Goal: Task Accomplishment & Management: Complete application form

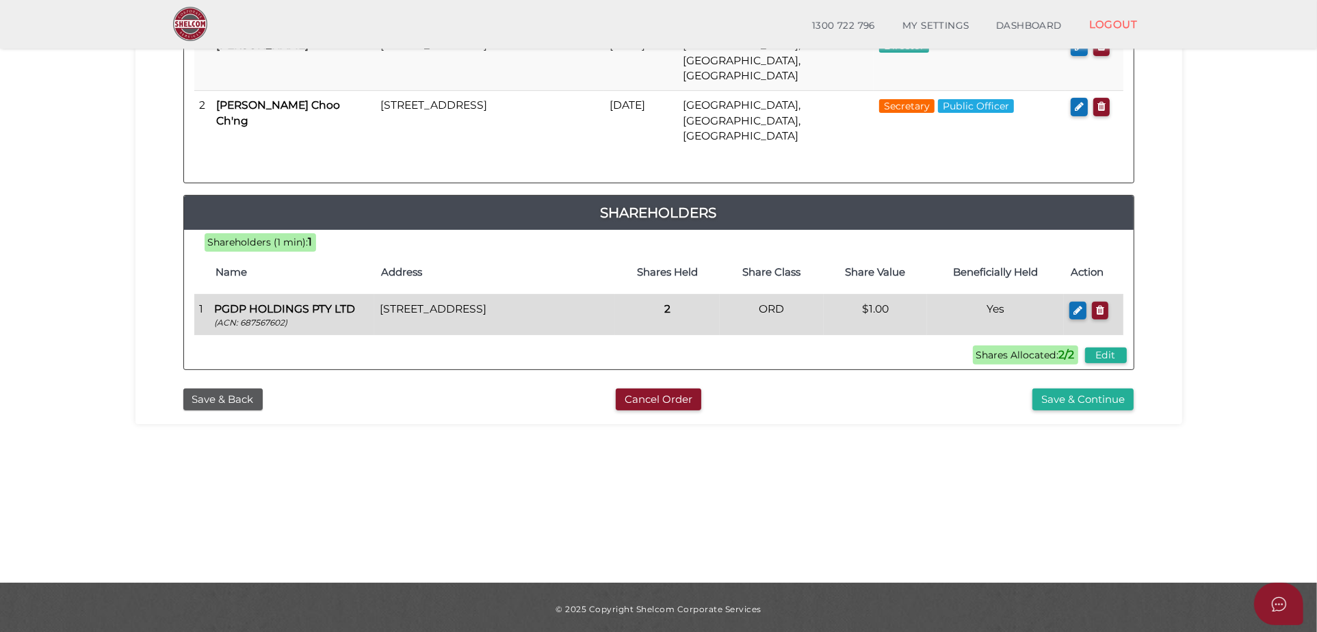
scroll to position [307, 0]
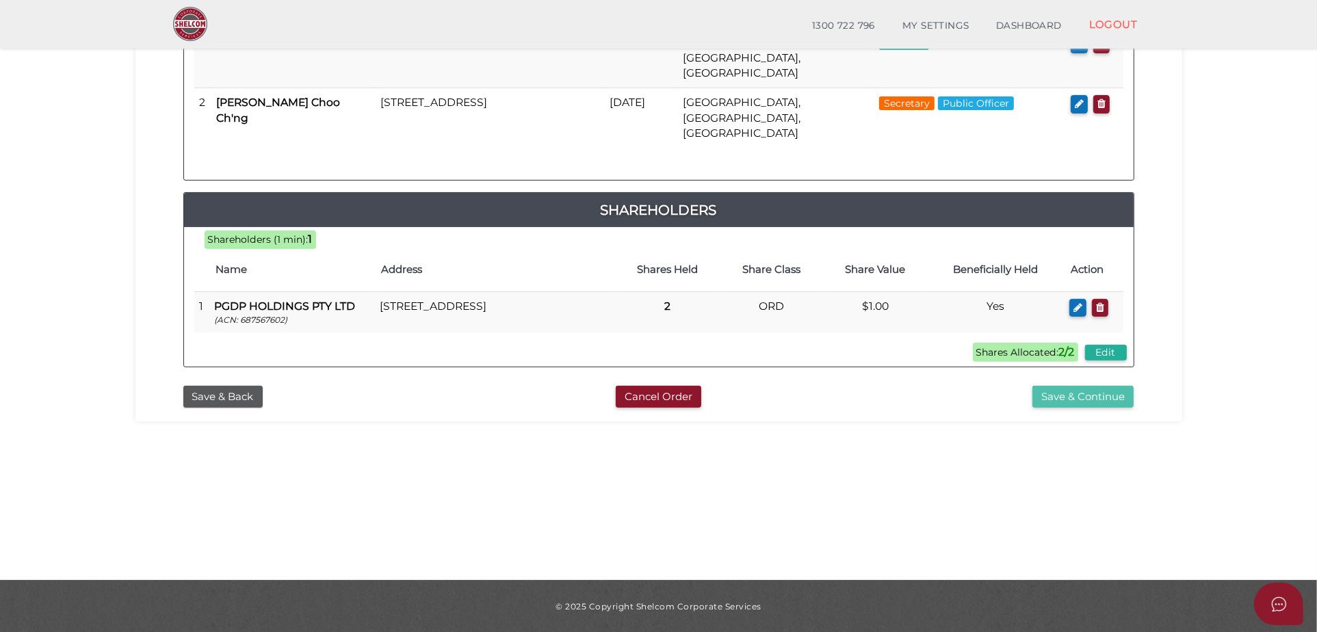
click at [1087, 386] on button "Save & Continue" at bounding box center [1083, 397] width 101 height 23
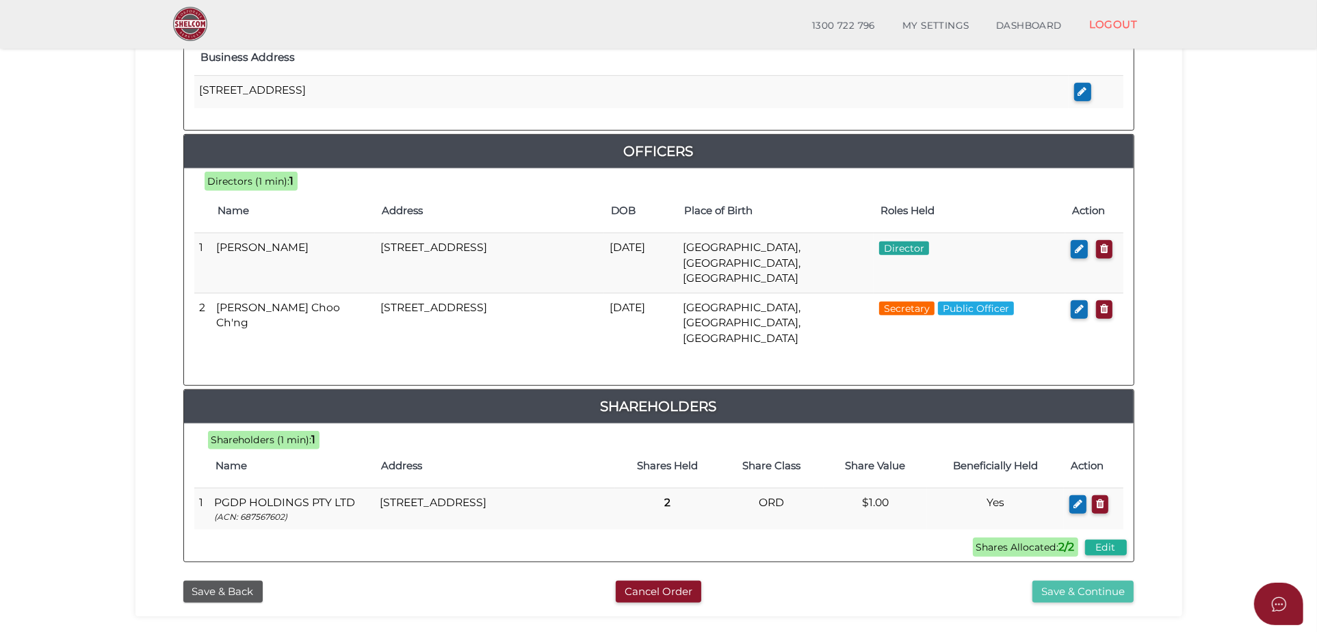
scroll to position [608, 0]
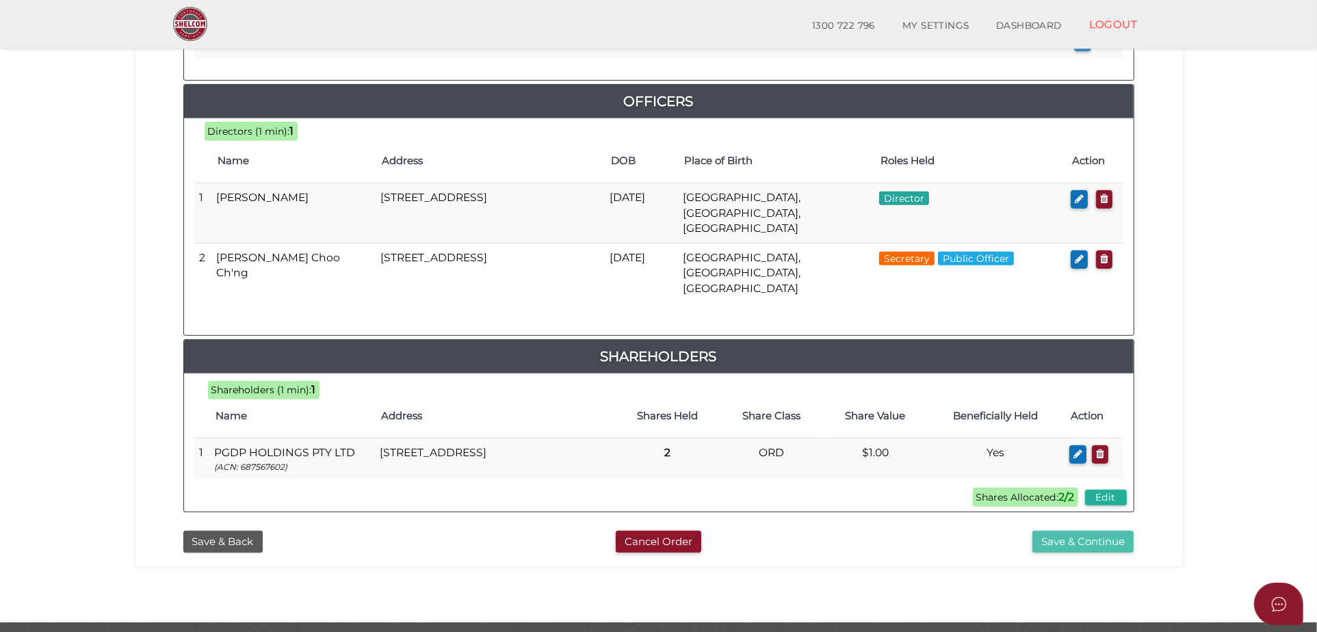
click at [1111, 531] on button "Save & Continue" at bounding box center [1083, 542] width 101 height 23
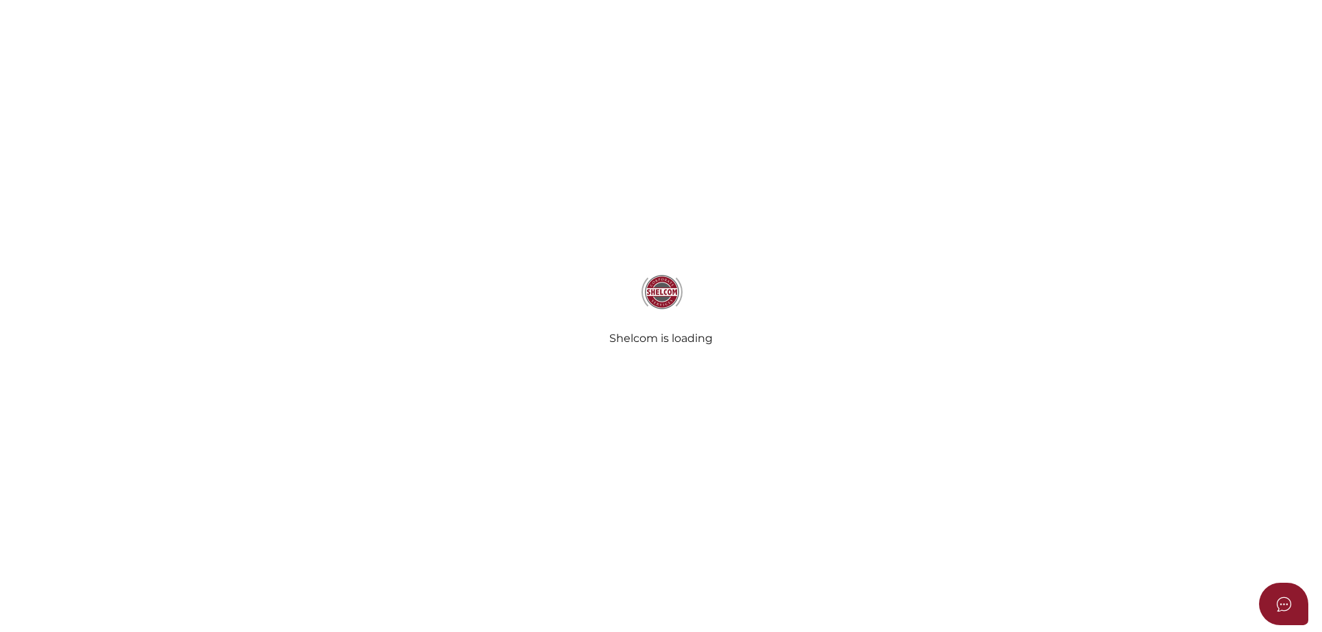
select select "Comb Binding"
select select "No"
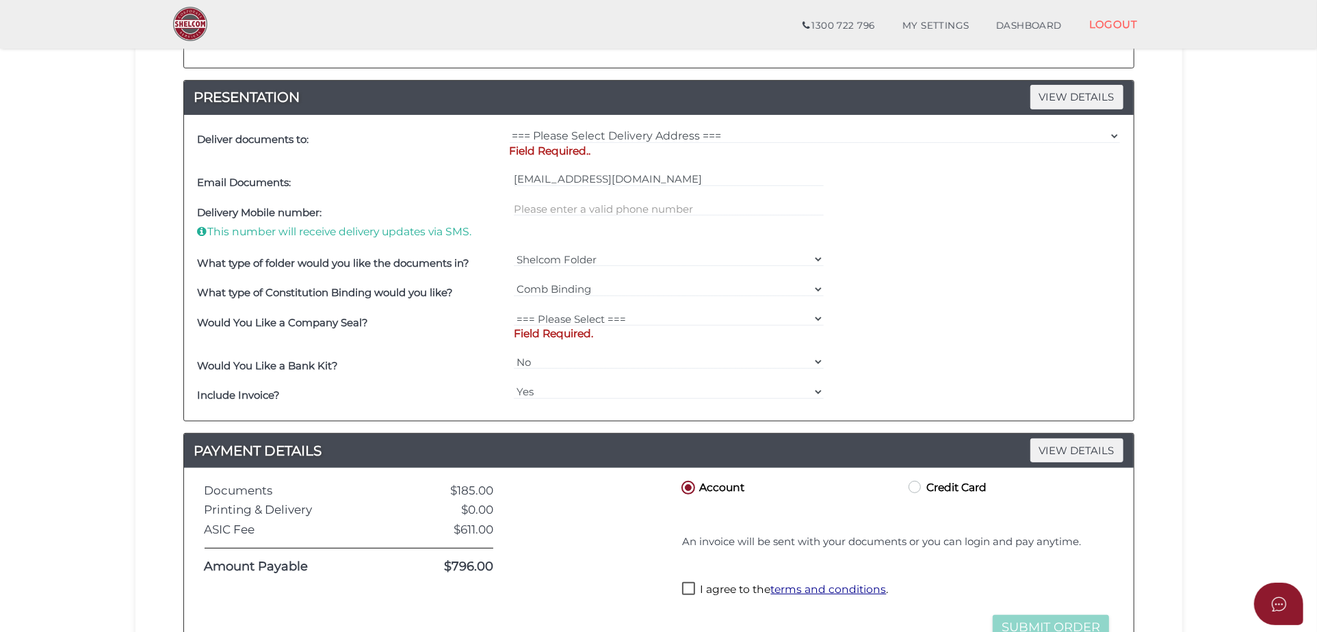
scroll to position [304, 0]
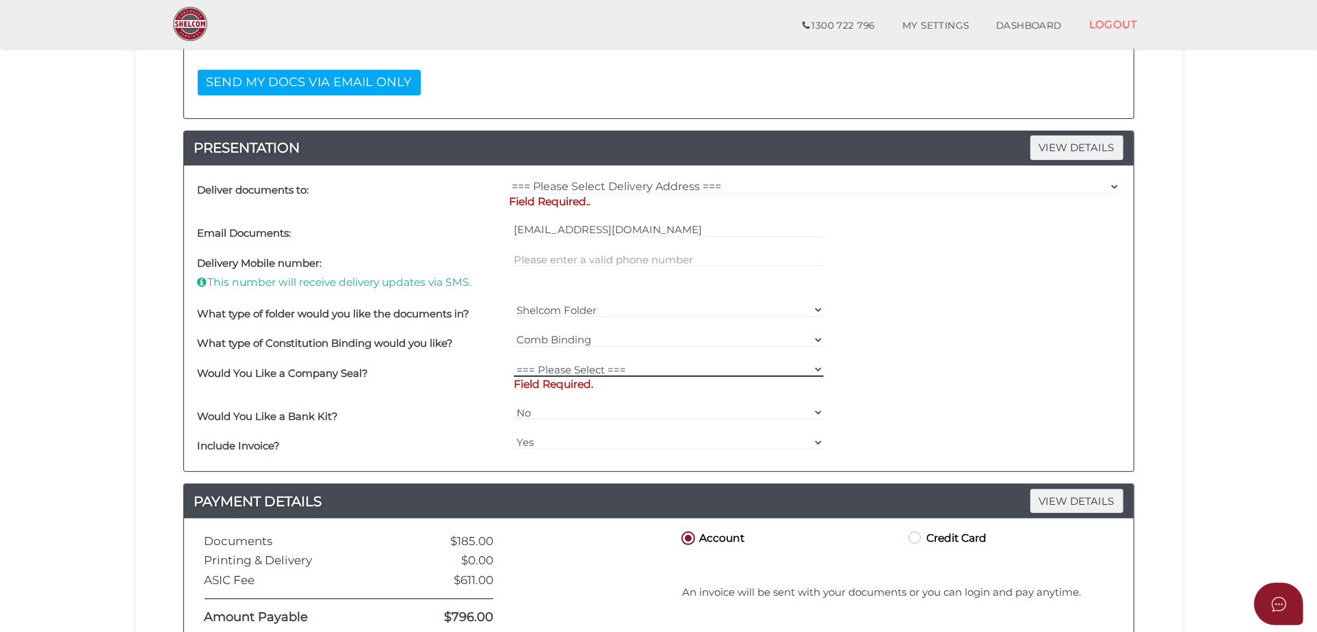
click at [628, 367] on select "=== Please Select === Fold Seal $50 No Seal" at bounding box center [669, 369] width 310 height 15
select select "0"
click at [514, 362] on select "=== Please Select === Fold Seal $50 No Seal" at bounding box center [669, 369] width 310 height 15
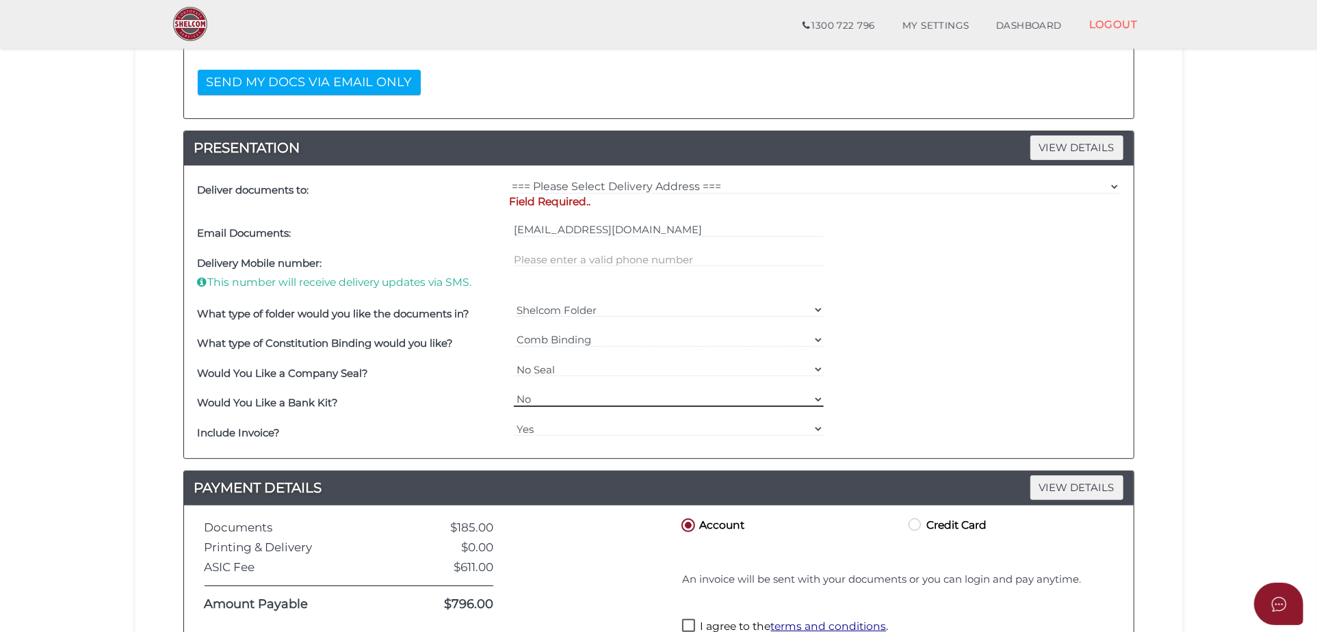
click at [589, 395] on select "Yes No" at bounding box center [669, 399] width 310 height 15
click at [558, 395] on select "Yes No" at bounding box center [669, 399] width 310 height 15
click at [531, 422] on select "Yes No" at bounding box center [669, 429] width 310 height 15
click at [550, 423] on select "Yes No" at bounding box center [669, 429] width 310 height 15
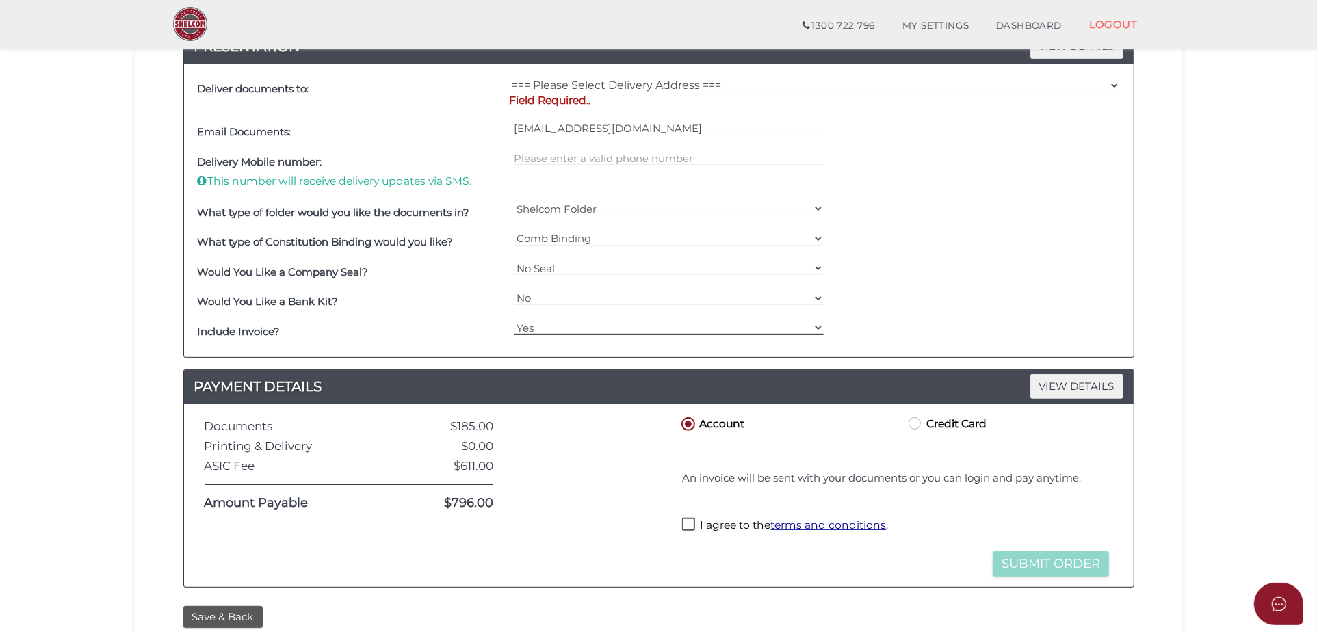
scroll to position [506, 0]
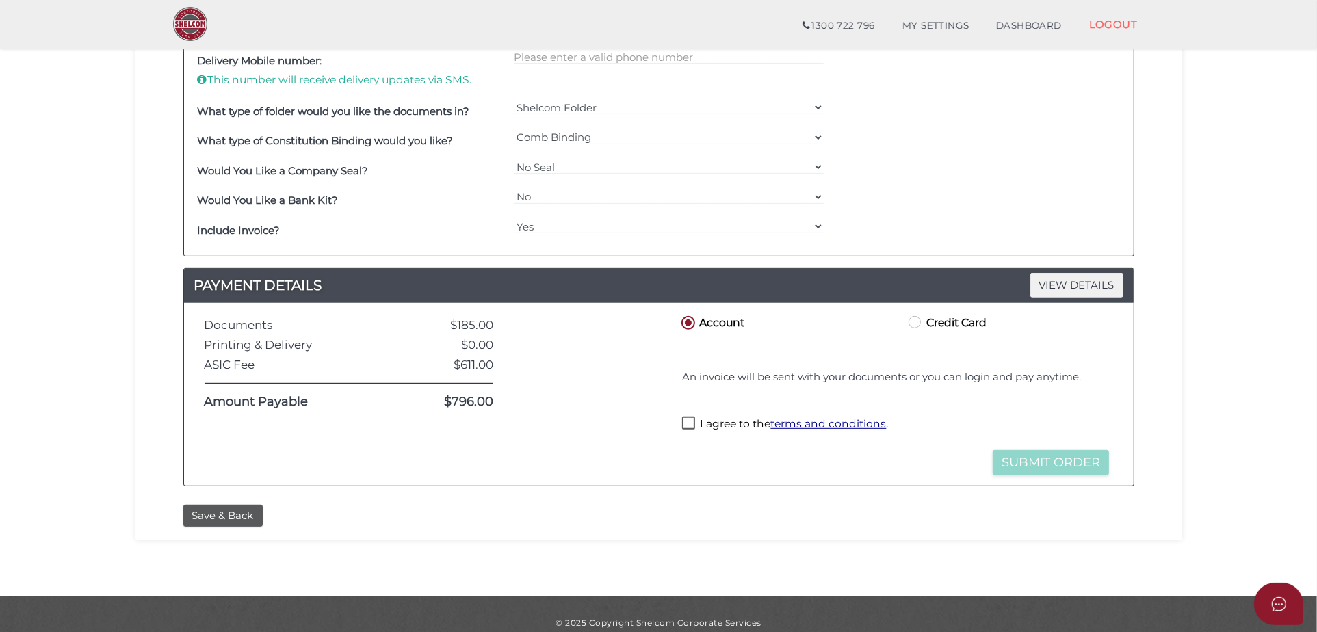
click at [714, 417] on label "I agree to the terms and conditions ." at bounding box center [785, 425] width 206 height 17
checkbox input "true"
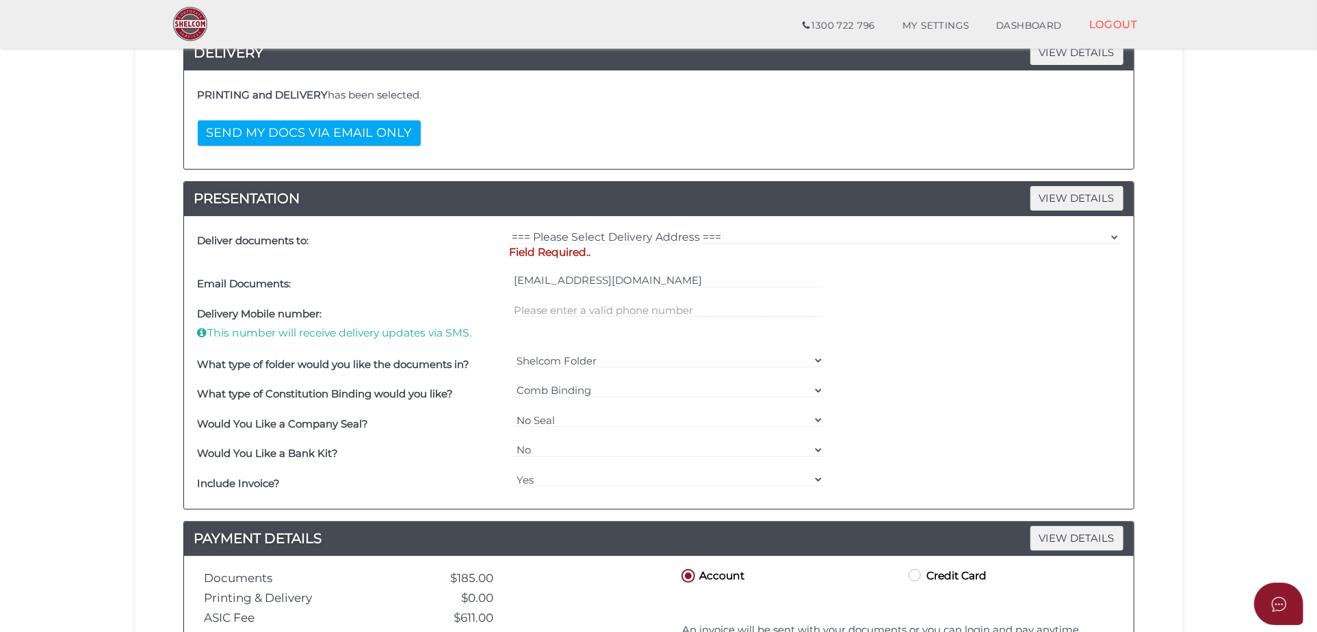
scroll to position [101, 0]
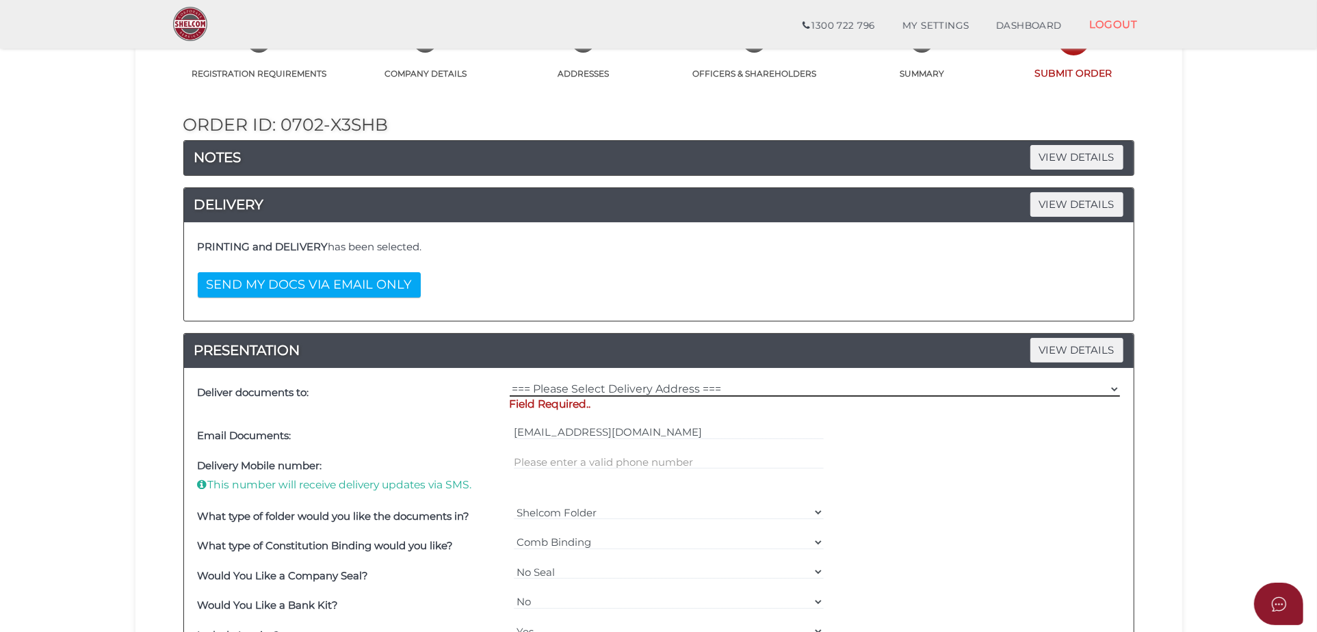
drag, startPoint x: 634, startPoint y: 387, endPoint x: 649, endPoint y: 386, distance: 15.1
click at [634, 387] on select "=== Please Select Delivery Address === (User Address - [PERSON_NAME][GEOGRAPHIC…" at bounding box center [815, 389] width 610 height 15
select select "0"
click at [510, 382] on select "=== Please Select Delivery Address === (User Address - [PERSON_NAME][GEOGRAPHIC…" at bounding box center [815, 389] width 610 height 15
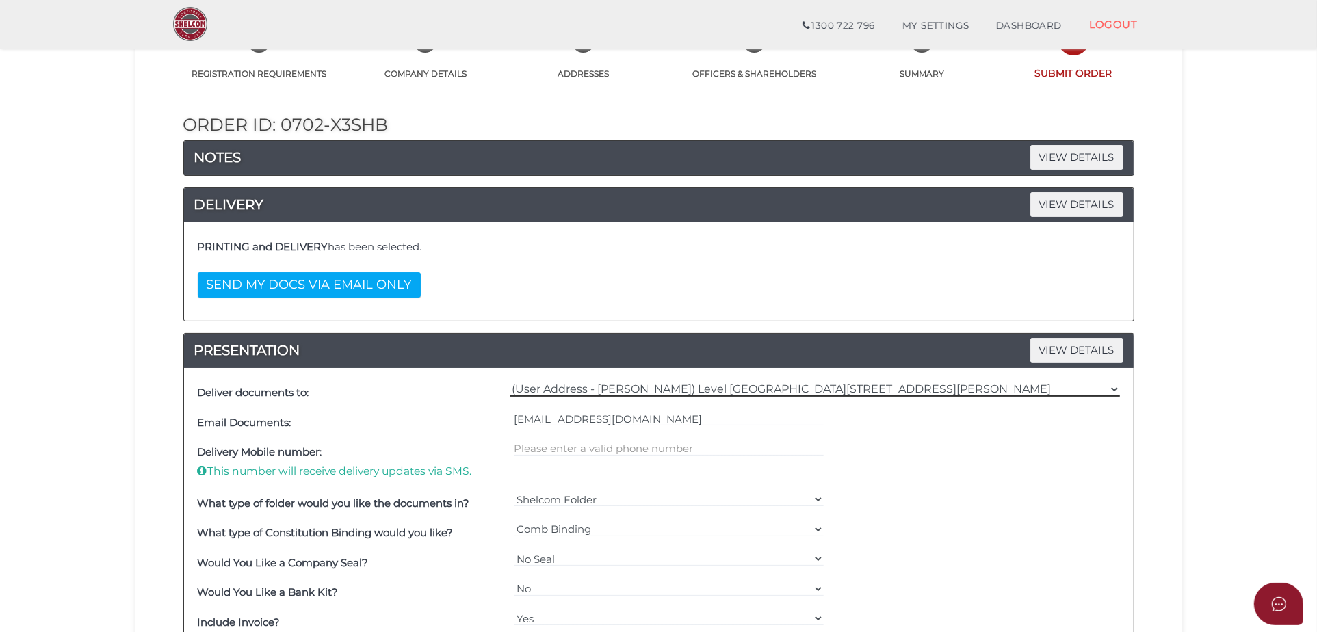
scroll to position [202, 0]
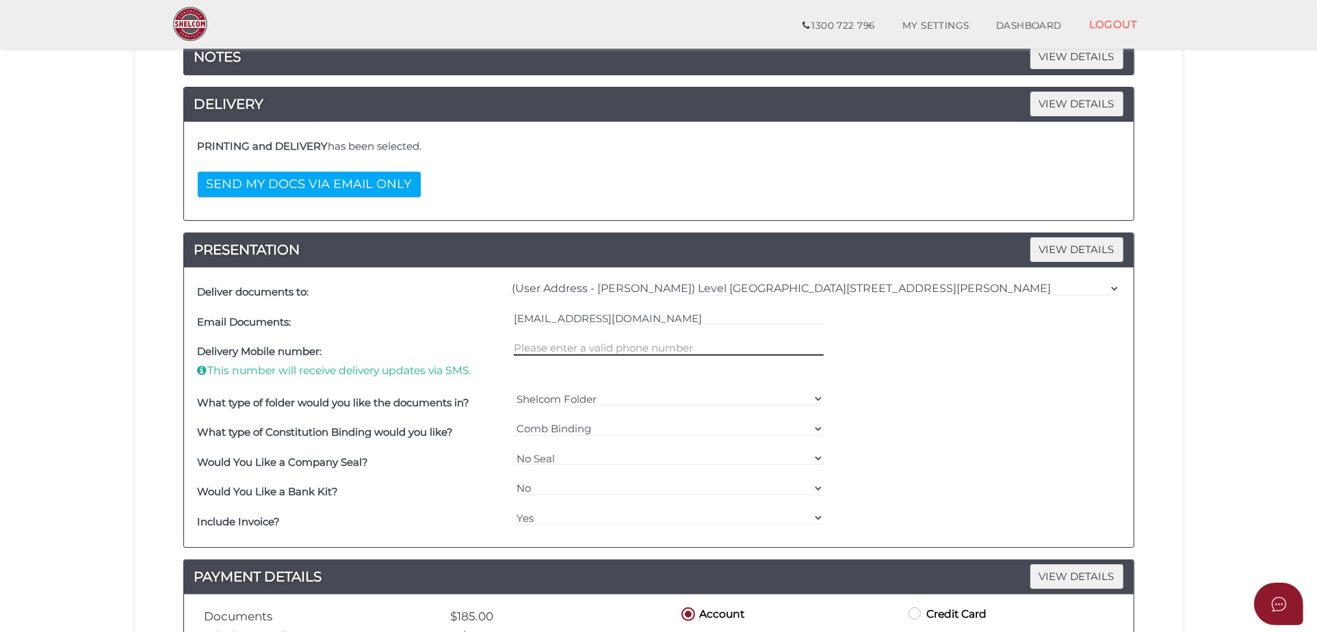
click at [624, 346] on input "text" at bounding box center [669, 348] width 310 height 15
click at [651, 346] on input "text" at bounding box center [669, 348] width 310 height 15
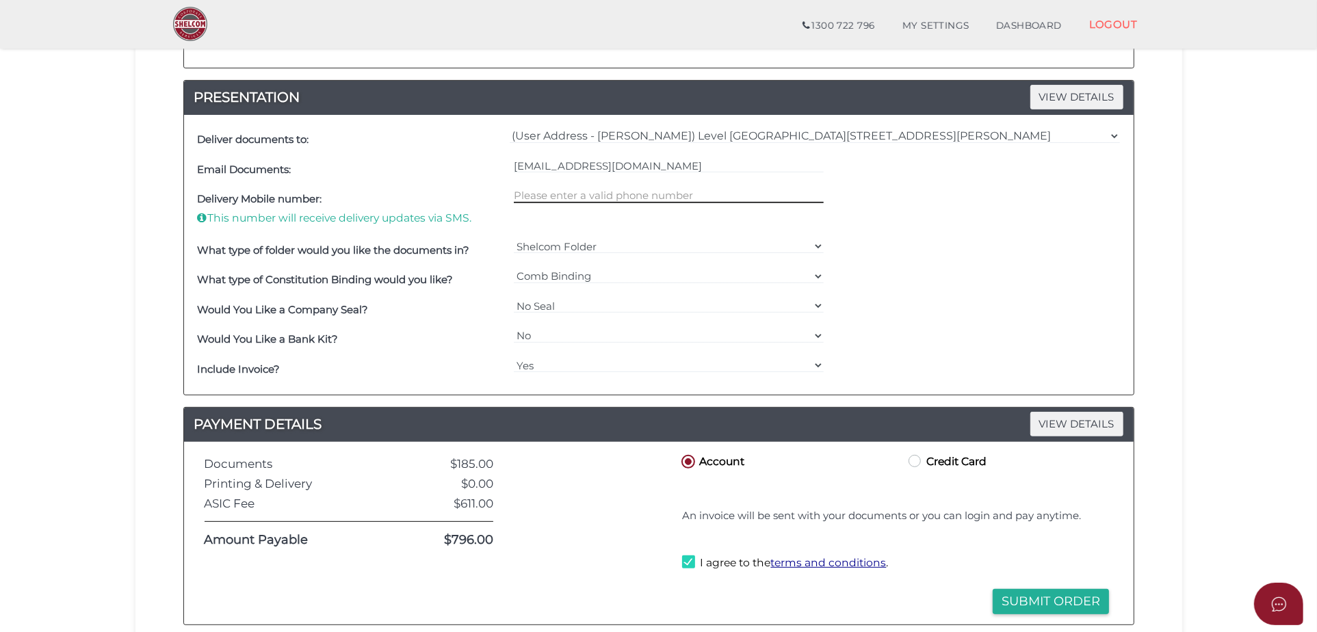
scroll to position [510, 0]
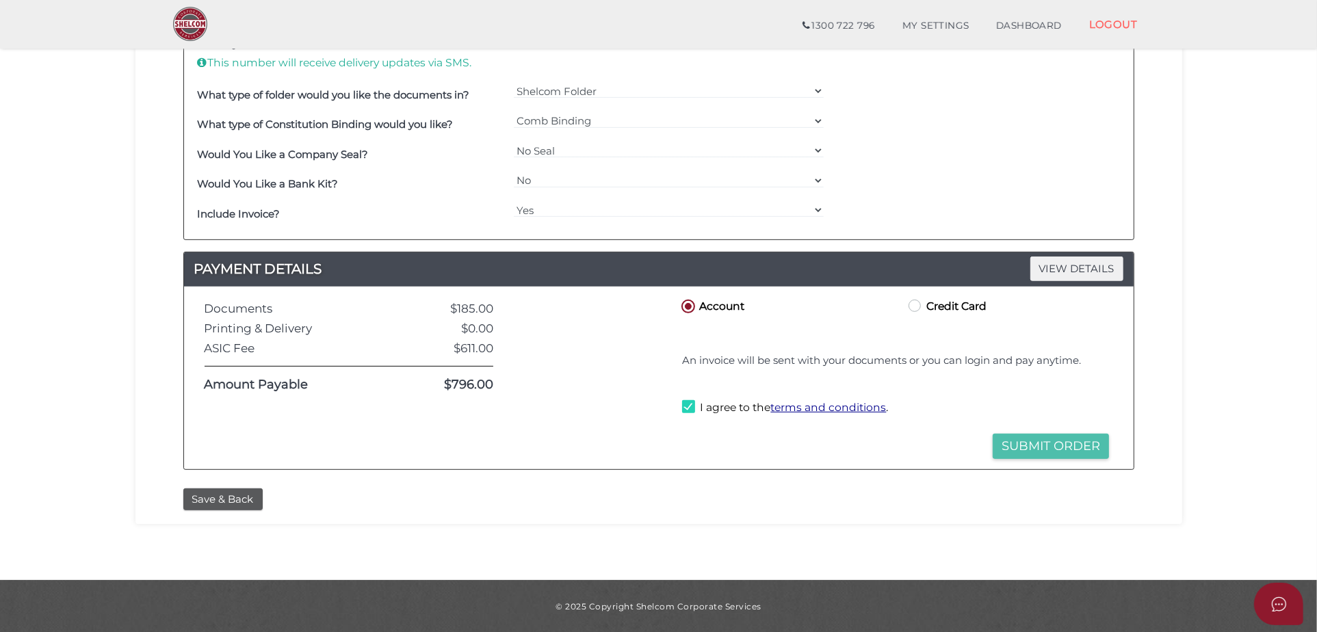
click at [1052, 438] on button "Submit Order" at bounding box center [1051, 446] width 116 height 25
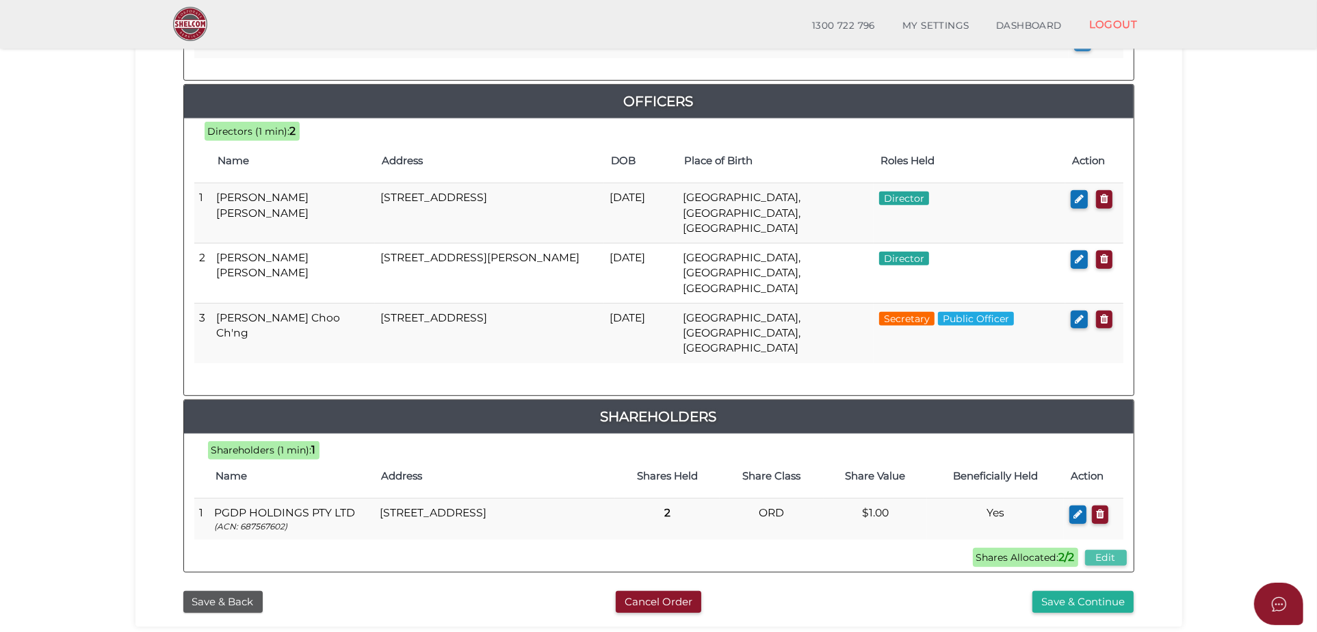
scroll to position [668, 0]
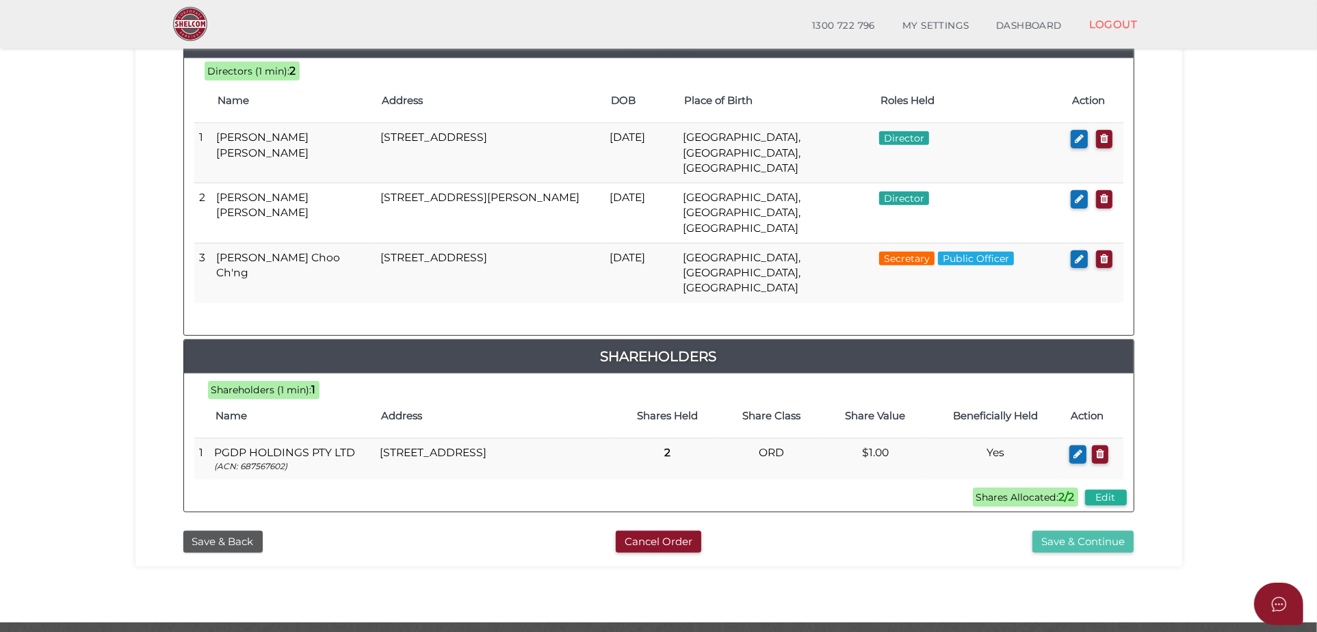
click at [1105, 531] on button "Save & Continue" at bounding box center [1083, 542] width 101 height 23
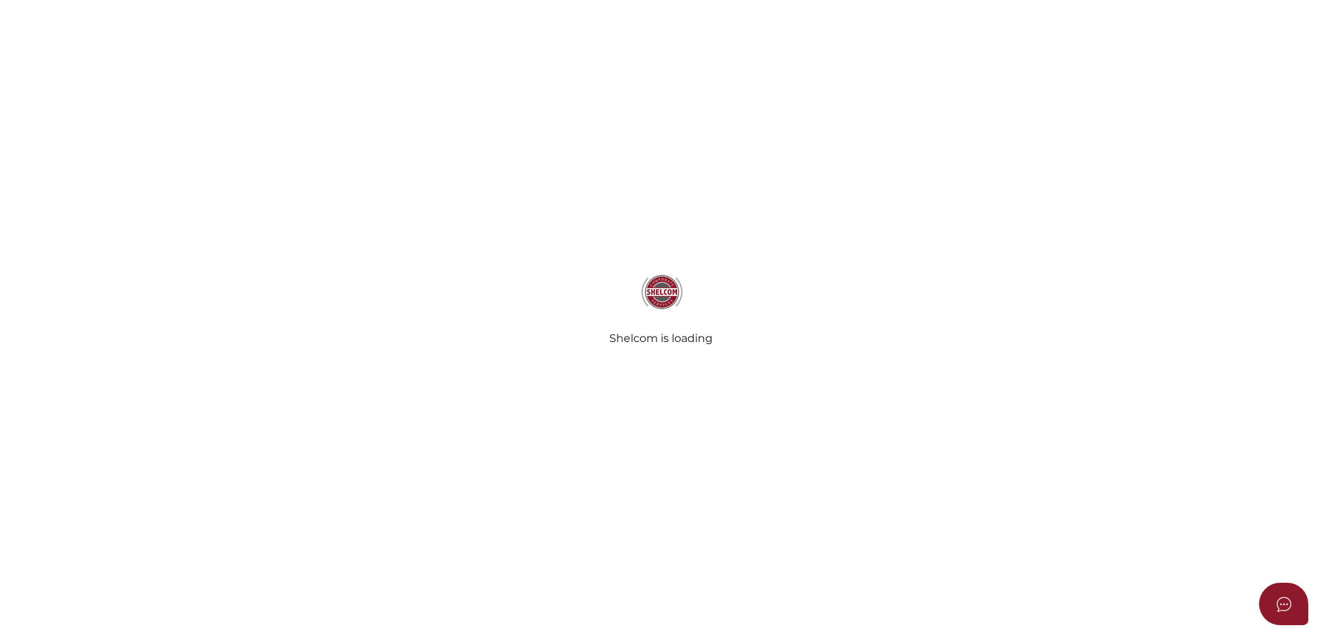
select select "Comb Binding"
select select "No"
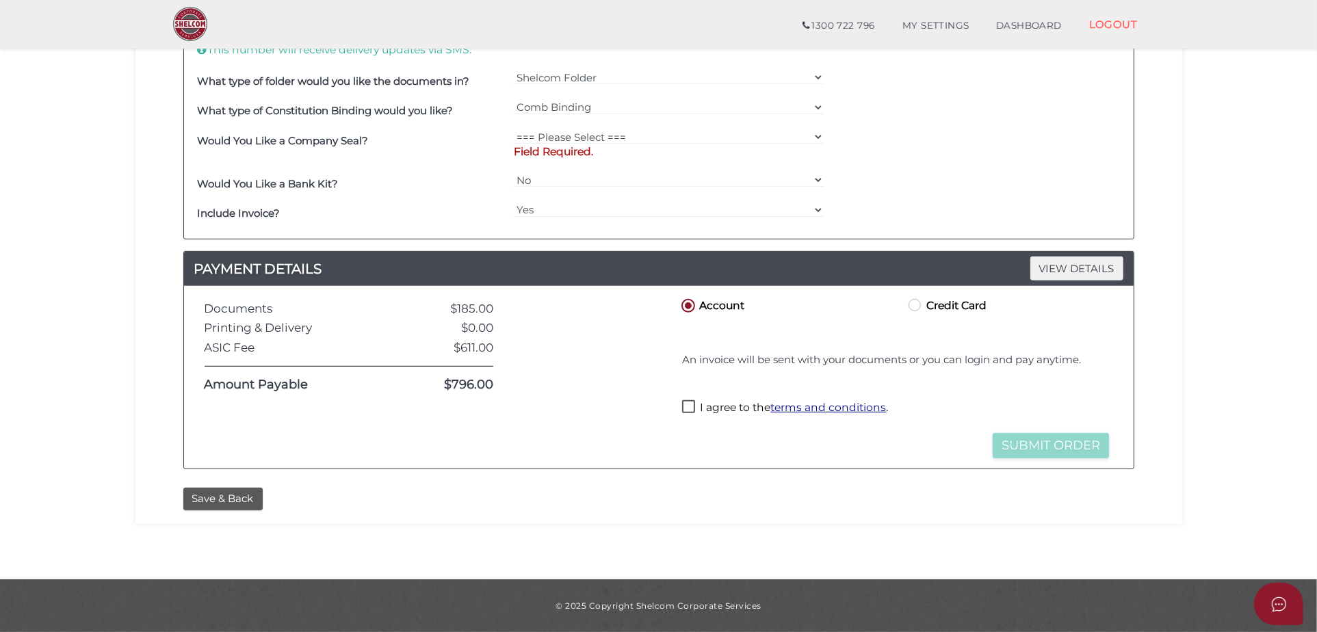
scroll to position [283, 0]
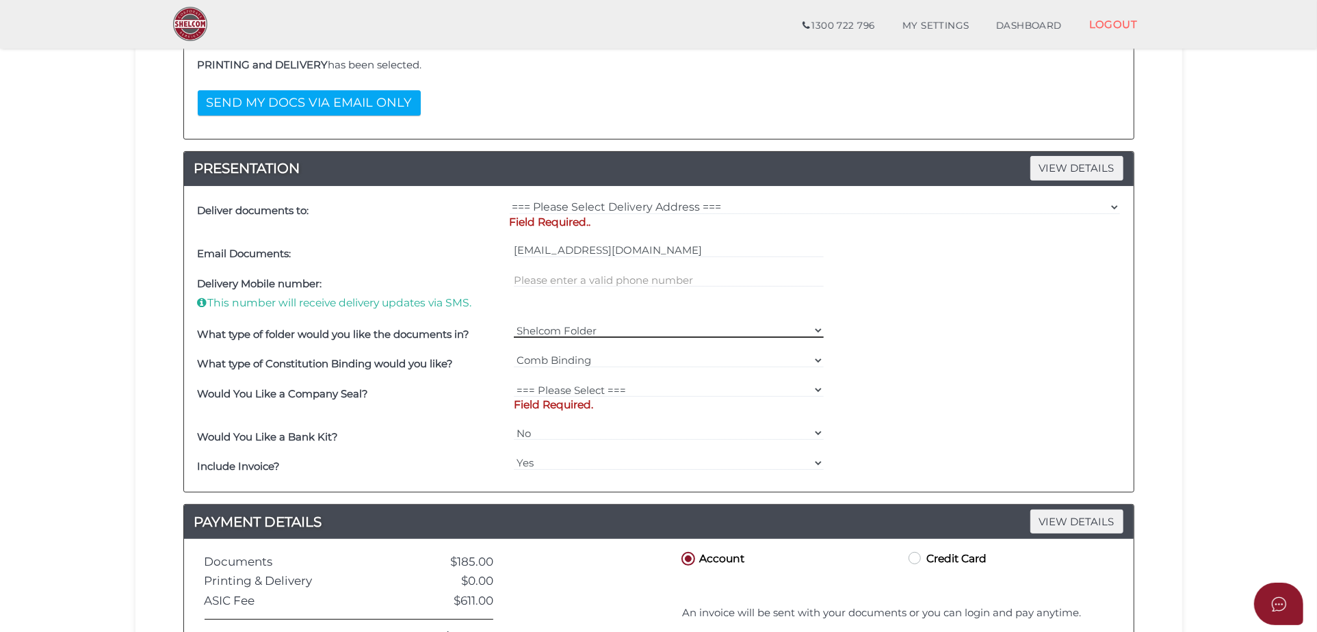
click at [595, 327] on select "Shelcom Folder === Please Select === Shelcom Folder Client Supplied Folder No F…" at bounding box center [669, 330] width 310 height 15
click at [625, 283] on input "text" at bounding box center [669, 279] width 310 height 15
click at [659, 255] on input "[EMAIL_ADDRESS][DOMAIN_NAME]" at bounding box center [669, 250] width 310 height 15
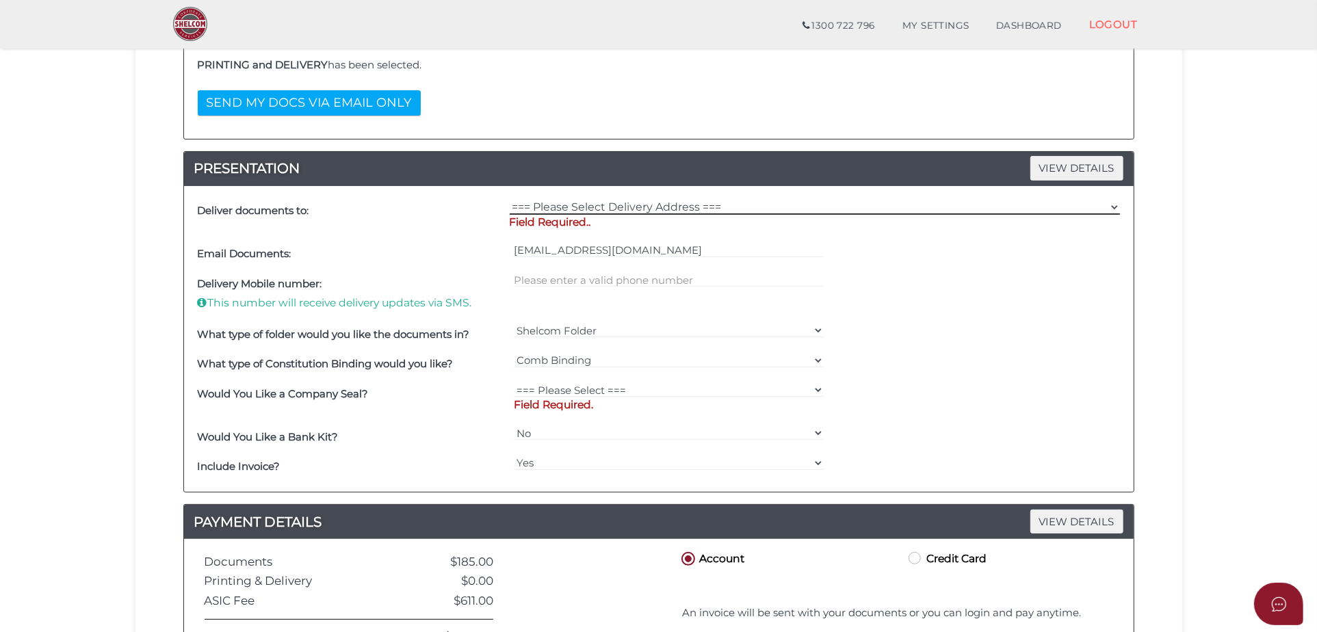
click at [631, 212] on select "=== Please Select Delivery Address === (User Address - [PERSON_NAME][GEOGRAPHIC…" at bounding box center [815, 207] width 610 height 15
select select "0"
click at [510, 200] on select "=== Please Select Delivery Address === (User Address - [PERSON_NAME][GEOGRAPHIC…" at bounding box center [815, 207] width 610 height 15
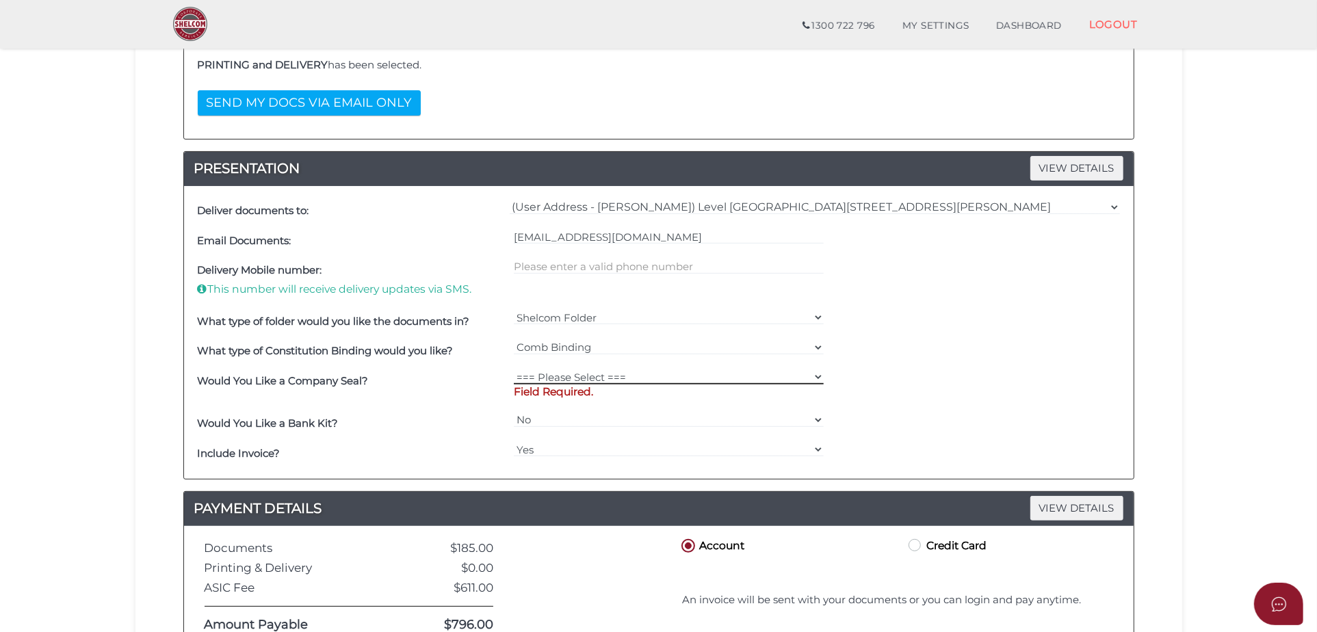
click at [585, 378] on select "=== Please Select === Fold Seal $50 No Seal" at bounding box center [669, 377] width 310 height 15
click at [514, 370] on select "=== Please Select === Fold Seal $50 No Seal" at bounding box center [669, 377] width 310 height 15
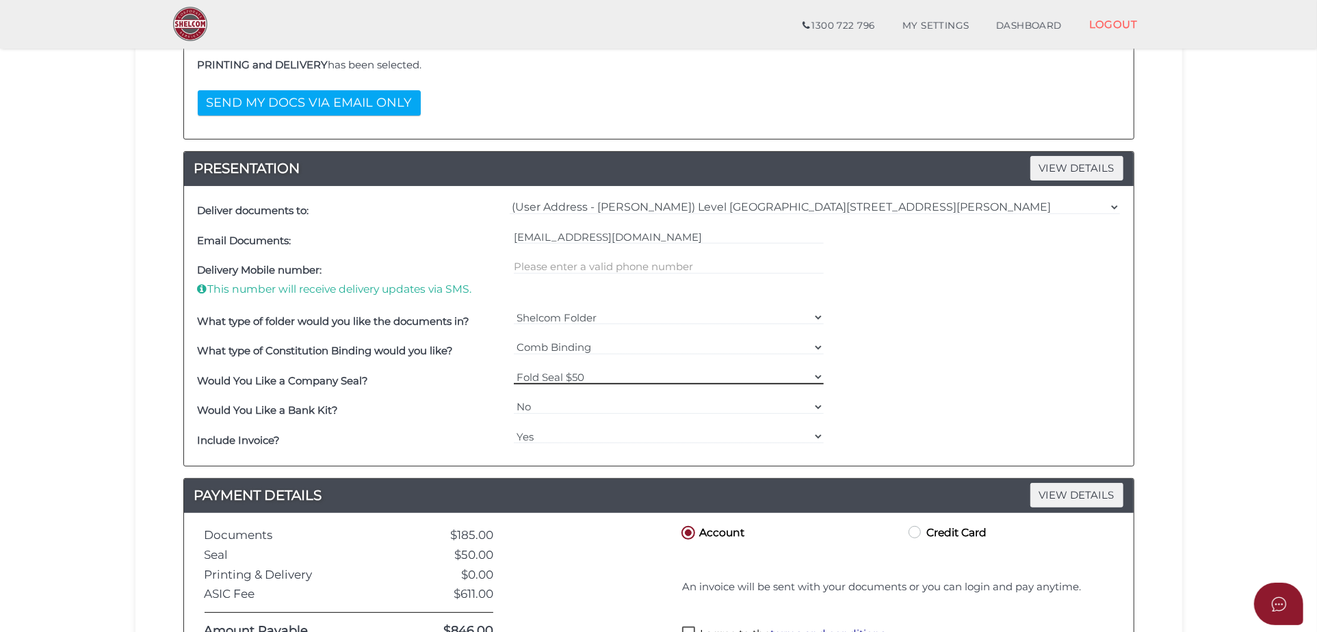
click at [589, 377] on select "=== Please Select === Fold Seal $50 No Seal" at bounding box center [669, 377] width 310 height 15
select select "0"
click at [514, 370] on select "=== Please Select === Fold Seal $50 No Seal" at bounding box center [669, 377] width 310 height 15
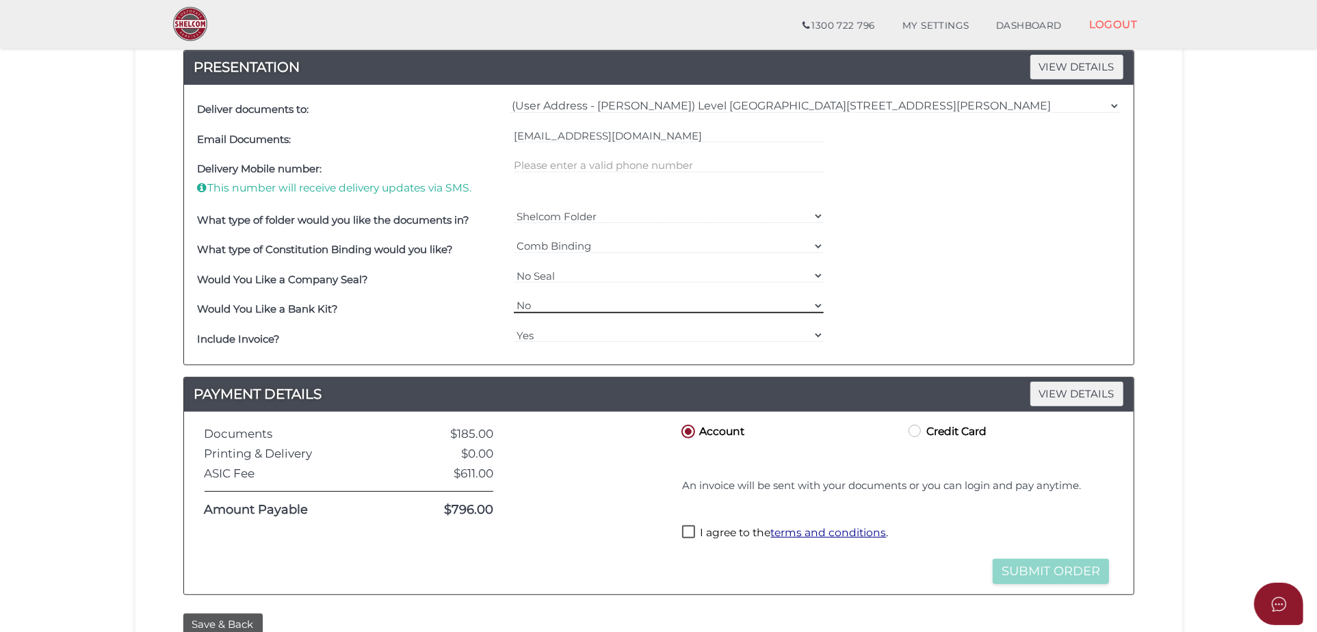
click at [550, 305] on select "Yes No" at bounding box center [669, 305] width 310 height 15
click at [580, 304] on select "Yes No" at bounding box center [669, 305] width 310 height 15
click at [568, 324] on div "Yes No" at bounding box center [669, 339] width 317 height 30
drag, startPoint x: 560, startPoint y: 334, endPoint x: 542, endPoint y: 335, distance: 17.8
click at [560, 334] on select "Yes No" at bounding box center [669, 335] width 310 height 15
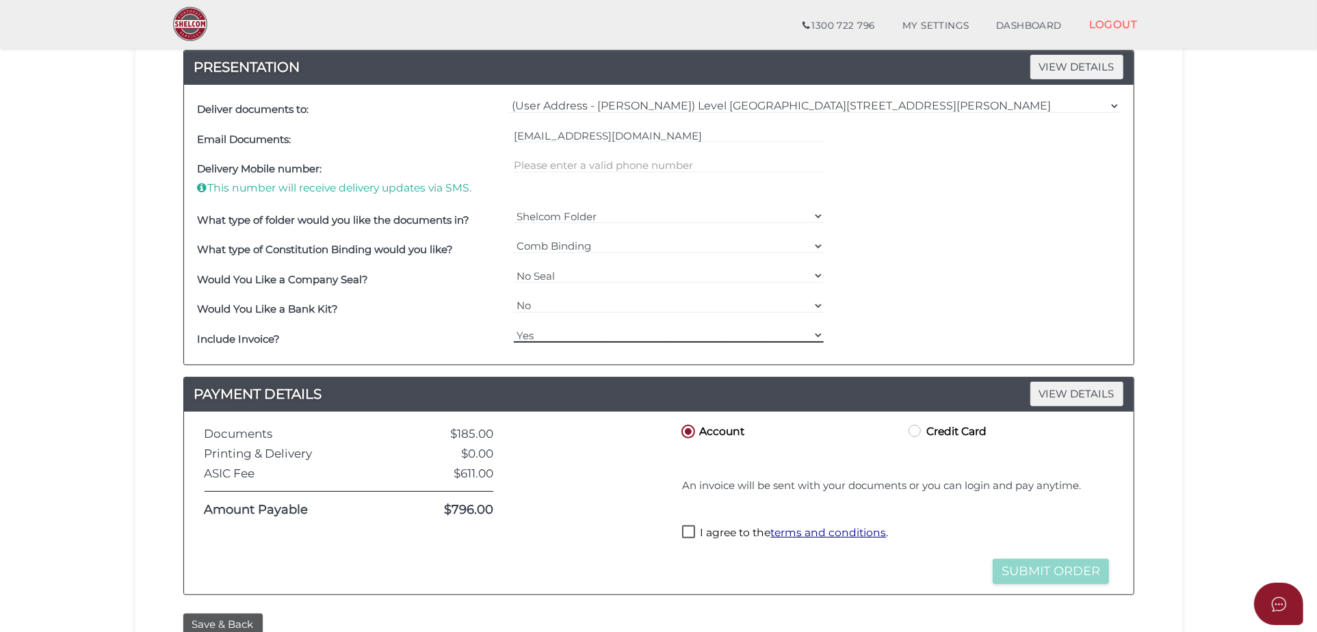
click at [536, 335] on select "Yes No" at bounding box center [669, 335] width 310 height 15
drag, startPoint x: 574, startPoint y: 218, endPoint x: 560, endPoint y: 217, distance: 13.7
click at [574, 218] on select "Shelcom Folder === Please Select === Shelcom Folder Client Supplied Folder No F…" at bounding box center [669, 216] width 310 height 15
click at [551, 216] on select "Shelcom Folder === Please Select === Shelcom Folder Client Supplied Folder No F…" at bounding box center [669, 216] width 310 height 15
click at [707, 543] on div "I agree to the terms and conditions ." at bounding box center [896, 535] width 434 height 27
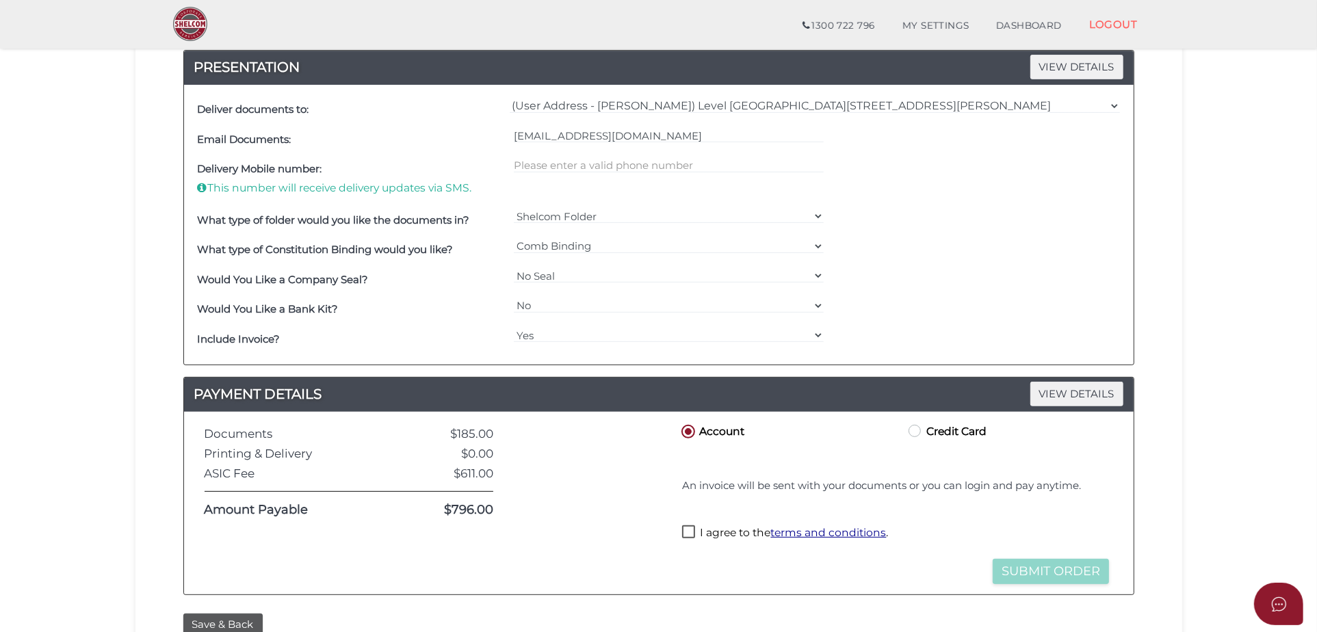
click at [706, 530] on label "I agree to the terms and conditions ." at bounding box center [785, 534] width 206 height 17
checkbox input "true"
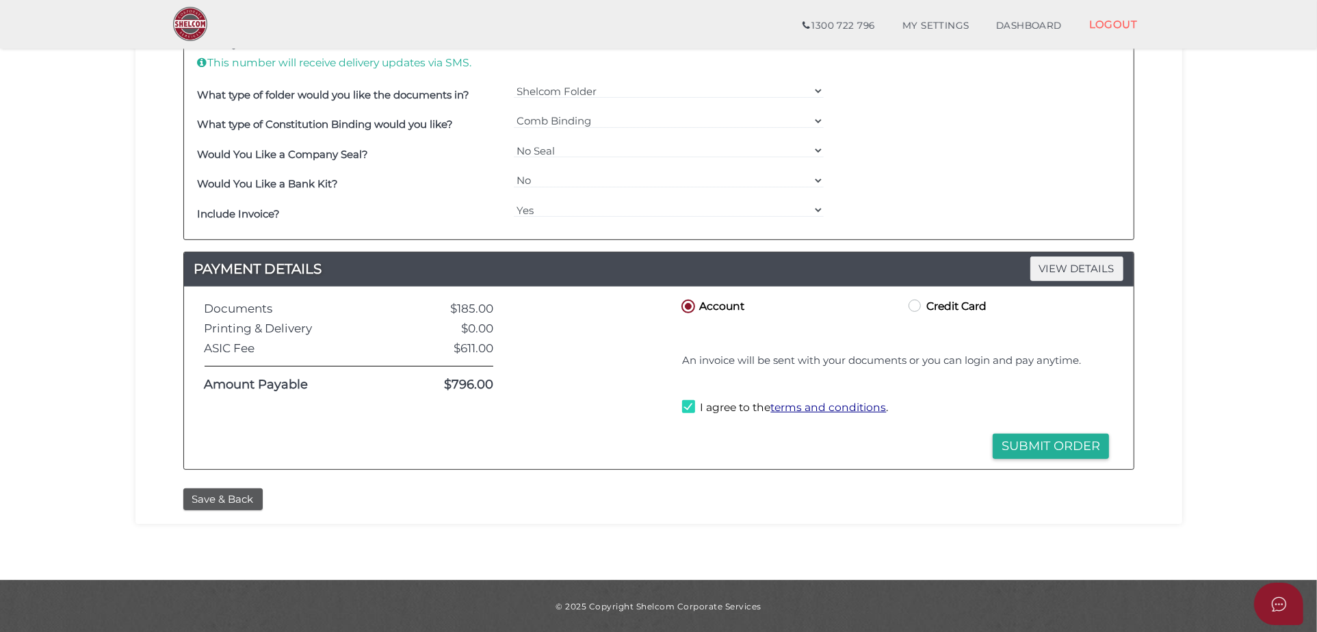
scroll to position [256, 0]
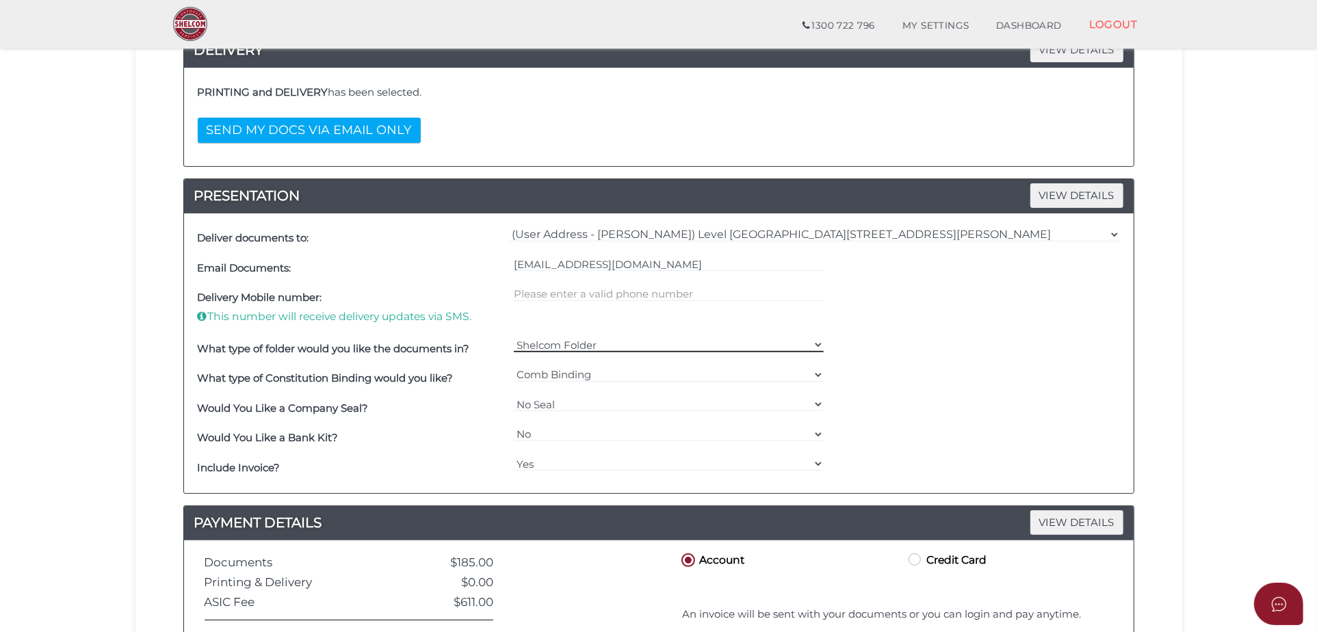
drag, startPoint x: 688, startPoint y: 337, endPoint x: 671, endPoint y: 339, distance: 18.0
click at [688, 337] on select "Shelcom Folder === Please Select === Shelcom Folder Client Supplied Folder No F…" at bounding box center [669, 344] width 310 height 15
click at [659, 339] on select "Shelcom Folder === Please Select === Shelcom Folder Client Supplied Folder No F…" at bounding box center [669, 344] width 310 height 15
drag, startPoint x: 636, startPoint y: 339, endPoint x: 654, endPoint y: 339, distance: 17.8
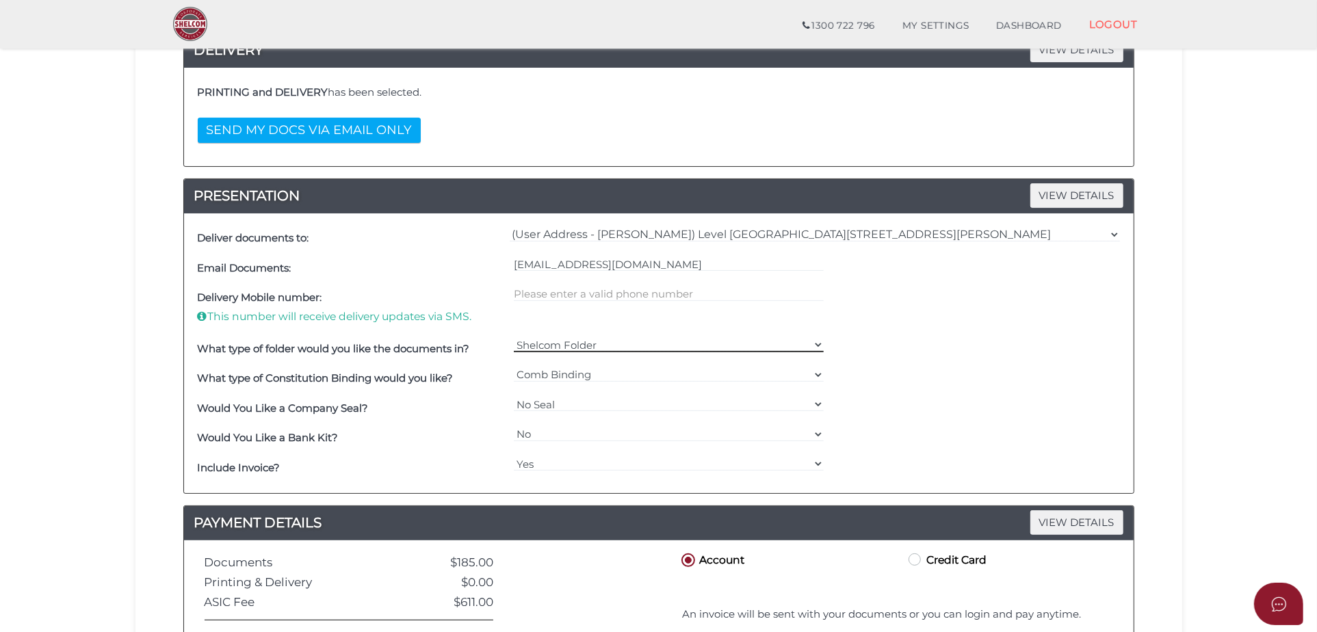
click at [636, 339] on select "Shelcom Folder === Please Select === Shelcom Folder Client Supplied Folder No F…" at bounding box center [669, 344] width 310 height 15
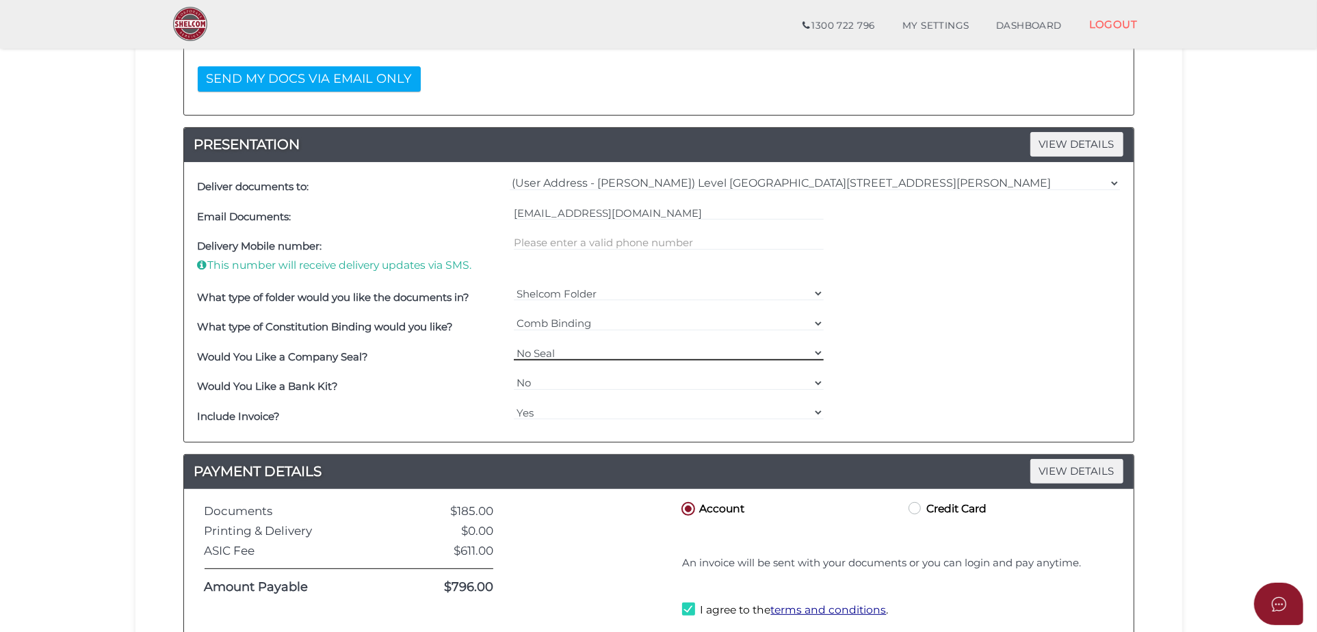
click at [752, 352] on select "=== Please Select === Fold Seal $50 No Seal" at bounding box center [669, 353] width 310 height 15
click at [757, 349] on select "=== Please Select === Fold Seal $50 No Seal" at bounding box center [669, 353] width 310 height 15
click at [645, 394] on div "Yes No" at bounding box center [669, 387] width 317 height 30
click at [658, 385] on select "Yes No" at bounding box center [669, 383] width 310 height 15
click at [669, 382] on select "Yes No" at bounding box center [669, 383] width 310 height 15
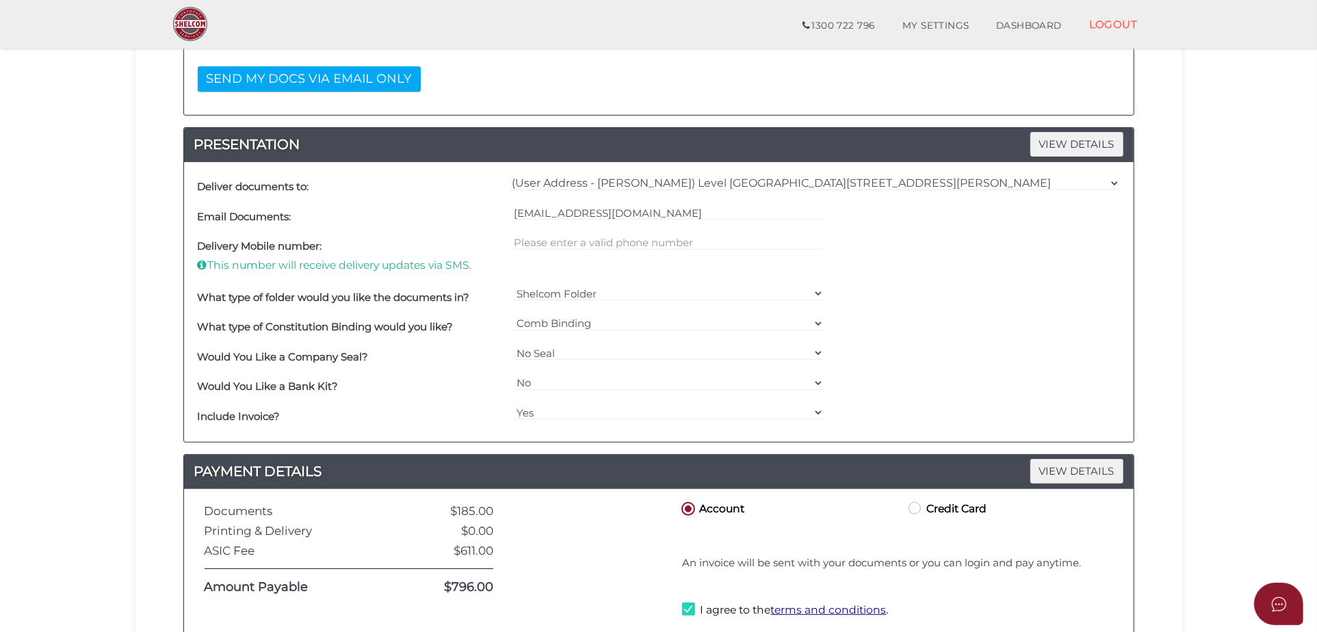
click at [1153, 328] on div "Order ID: 0702-UnNlI NOTES VIEW DETAILS Note DELIVERY VIEW DETAILS PRINTING and…" at bounding box center [659, 279] width 1027 height 810
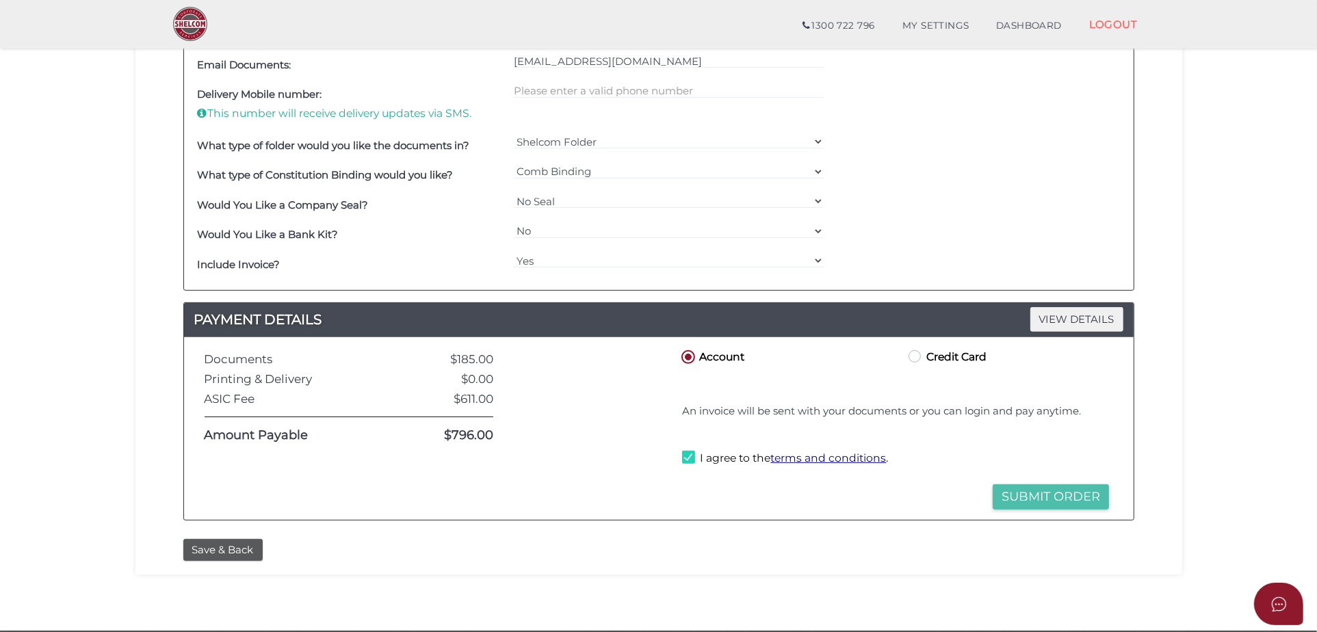
click at [1042, 498] on button "Submit Order" at bounding box center [1051, 497] width 116 height 25
